Goal: Task Accomplishment & Management: Manage account settings

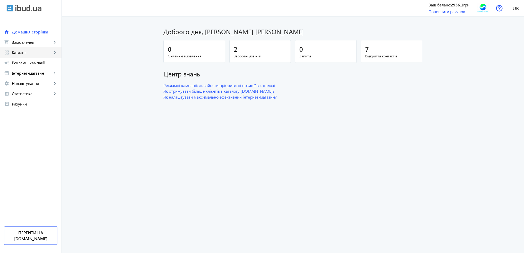
click at [27, 54] on span "Каталог" at bounding box center [32, 52] width 40 height 5
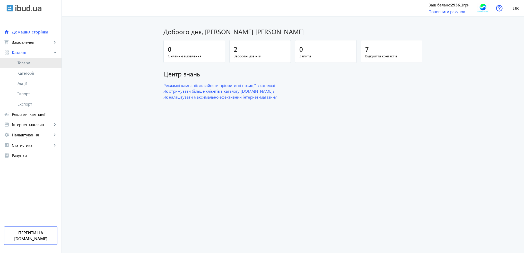
click at [28, 61] on span "Товари" at bounding box center [38, 62] width 40 height 5
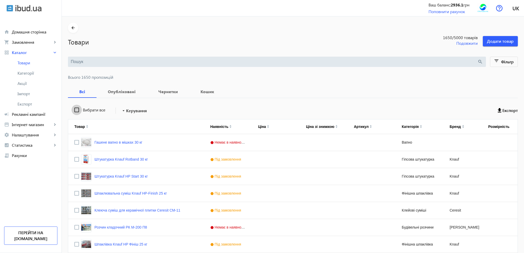
click at [73, 109] on input "Вибрати все" at bounding box center [77, 110] width 10 height 10
checkbox input "true"
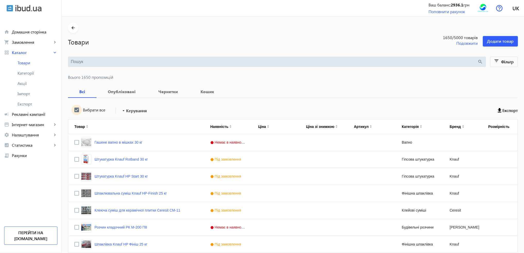
checkbox input "true"
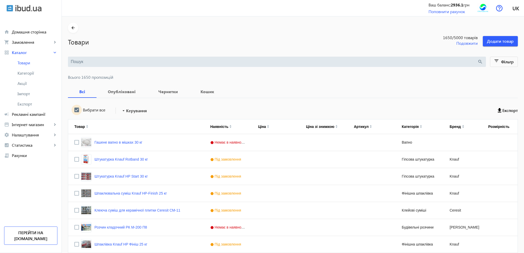
checkbox input "true"
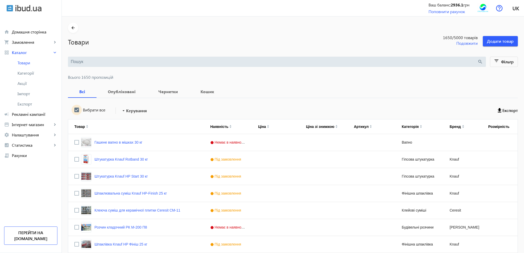
checkbox input "true"
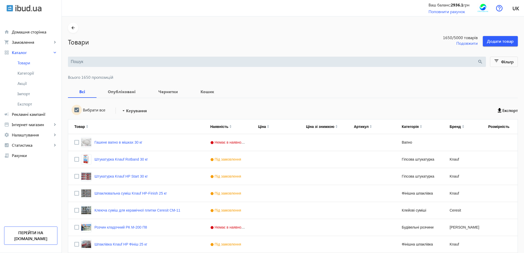
checkbox input "true"
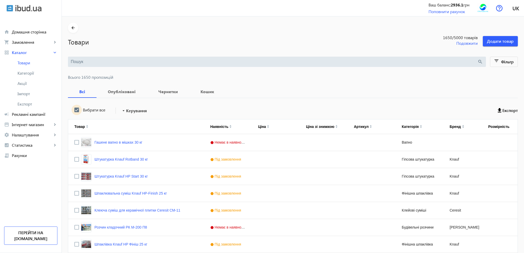
checkbox input "true"
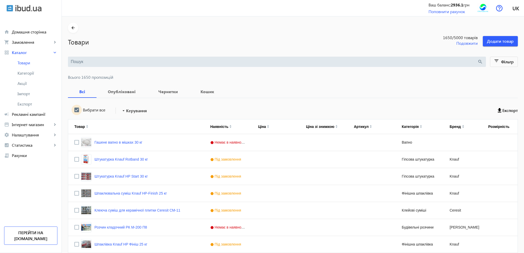
checkbox input "true"
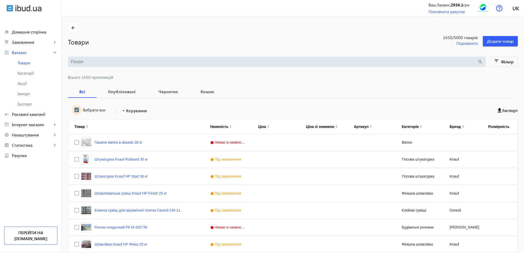
checkbox input "true"
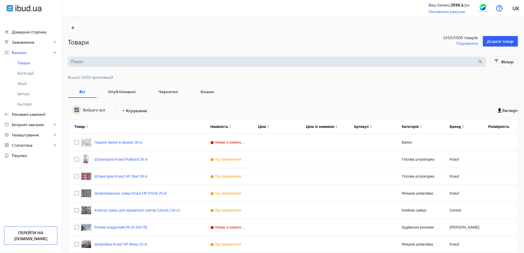
checkbox input "true"
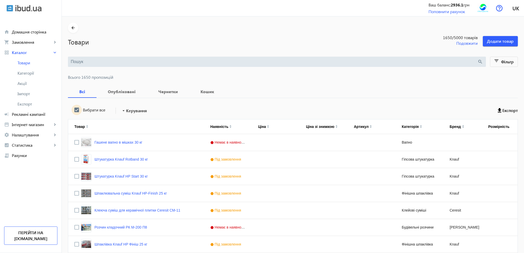
checkbox input "true"
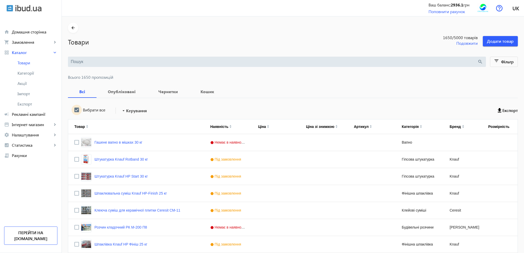
checkbox input "true"
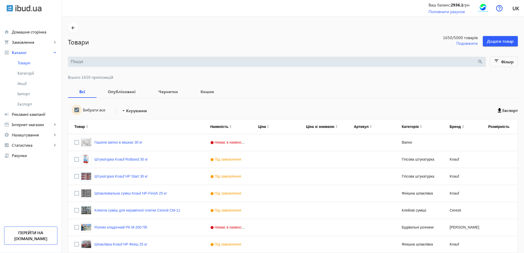
checkbox input "true"
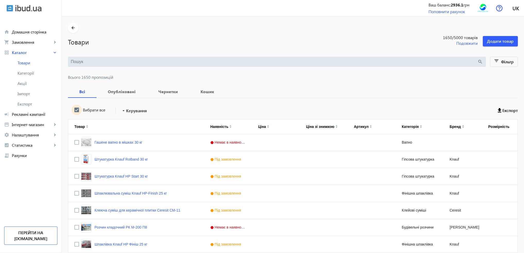
checkbox input "true"
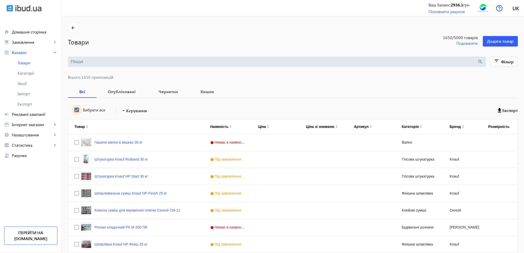
checkbox input "true"
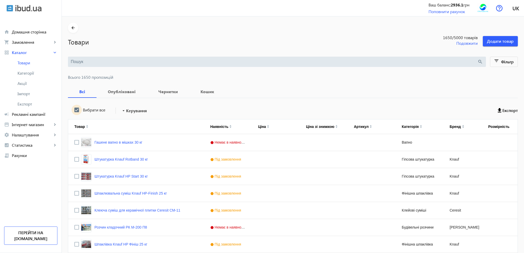
checkbox input "true"
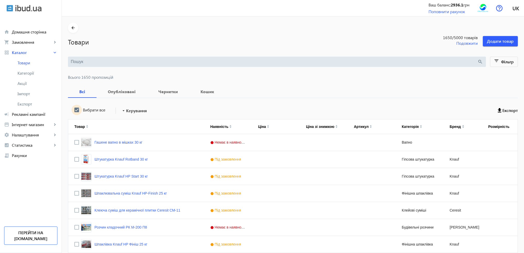
checkbox input "true"
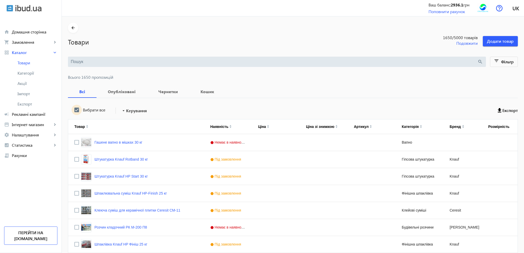
checkbox input "true"
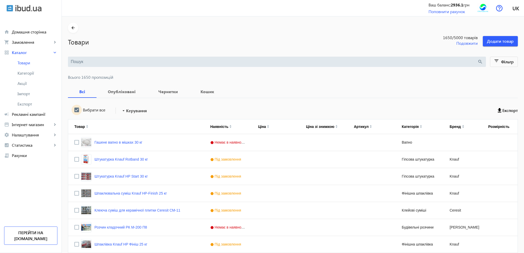
checkbox input "true"
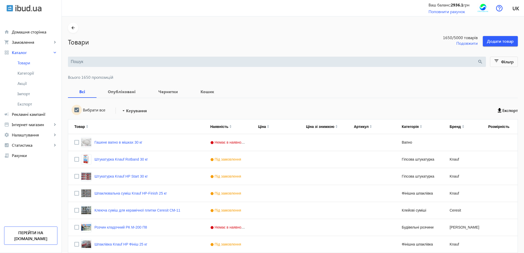
checkbox input "true"
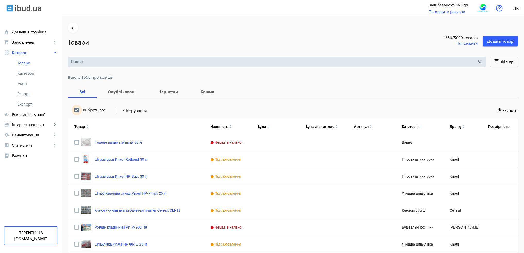
checkbox input "true"
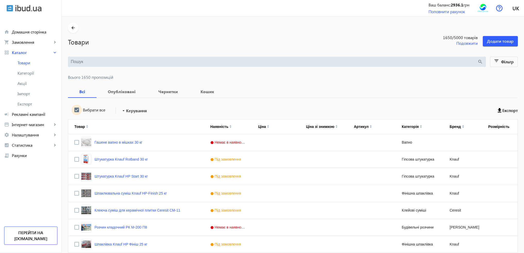
checkbox input "true"
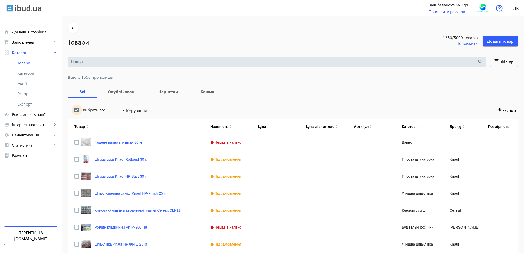
checkbox input "true"
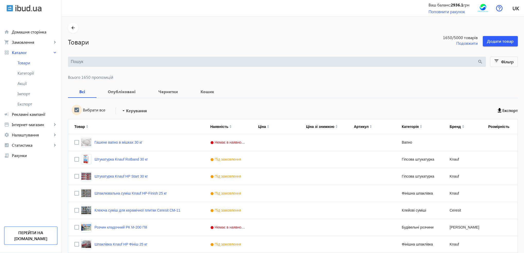
checkbox input "true"
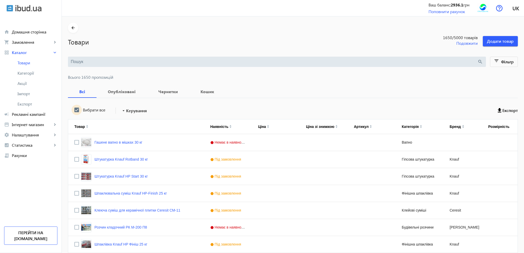
checkbox input "true"
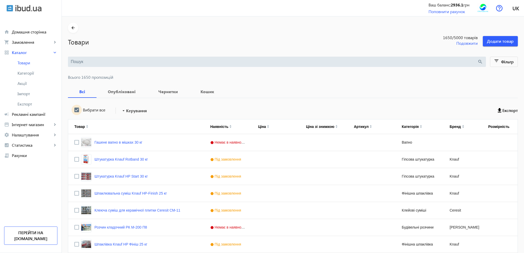
checkbox input "true"
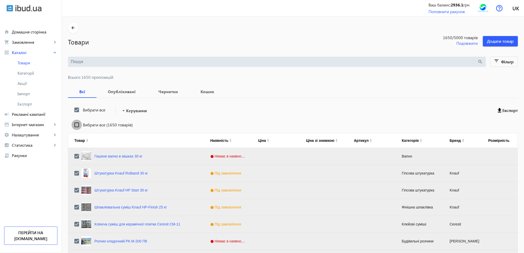
click at [74, 122] on input "Вибрати все (1650 товарів)" at bounding box center [77, 125] width 10 height 10
checkbox input "true"
click at [126, 112] on span "Керування" at bounding box center [136, 111] width 21 height 6
click at [130, 115] on span "Підняти вгору" at bounding box center [152, 114] width 62 height 4
